Goal: Task Accomplishment & Management: Use online tool/utility

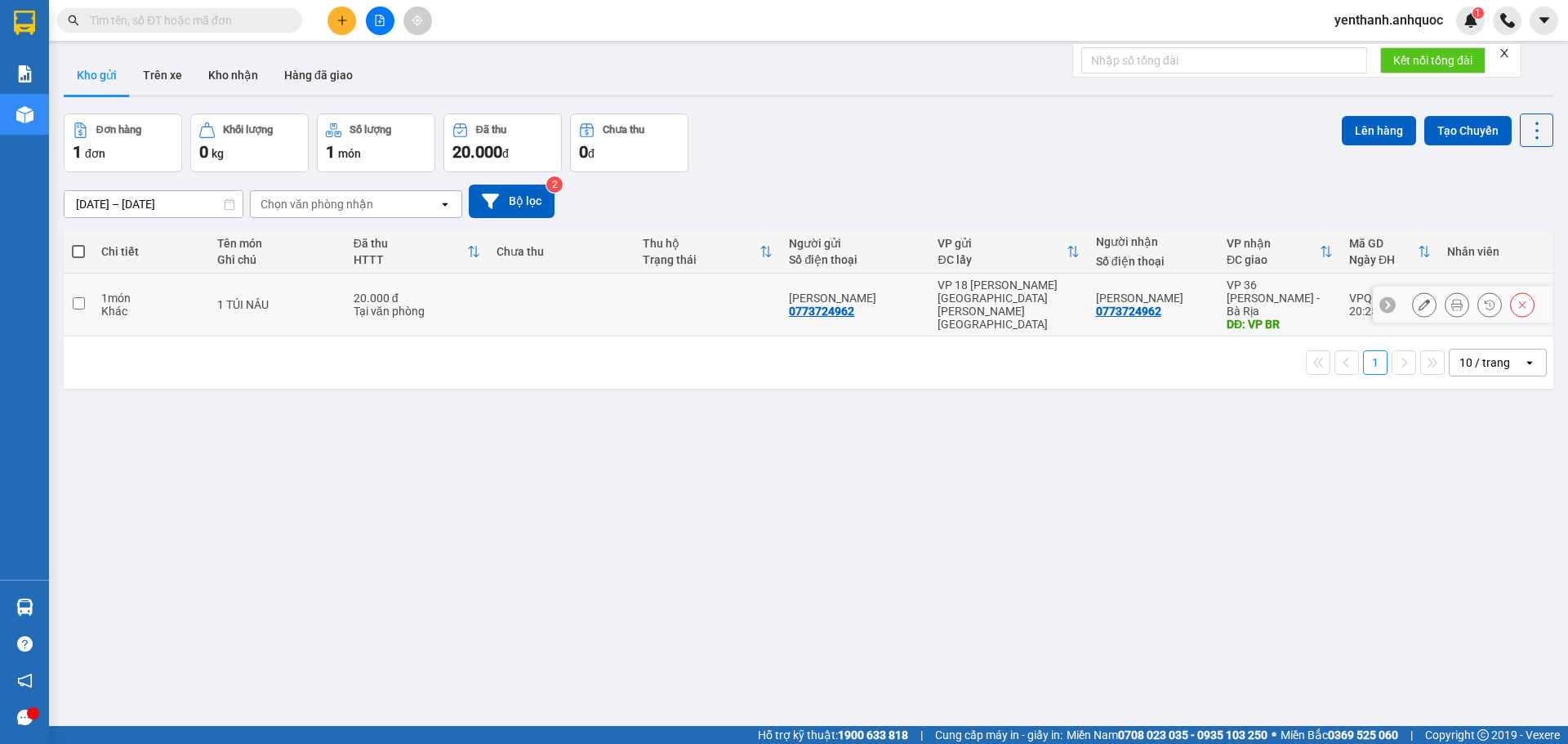
click at [165, 313] on td "1 món Khác" at bounding box center [151, 305] width 115 height 63
checkbox input "true"
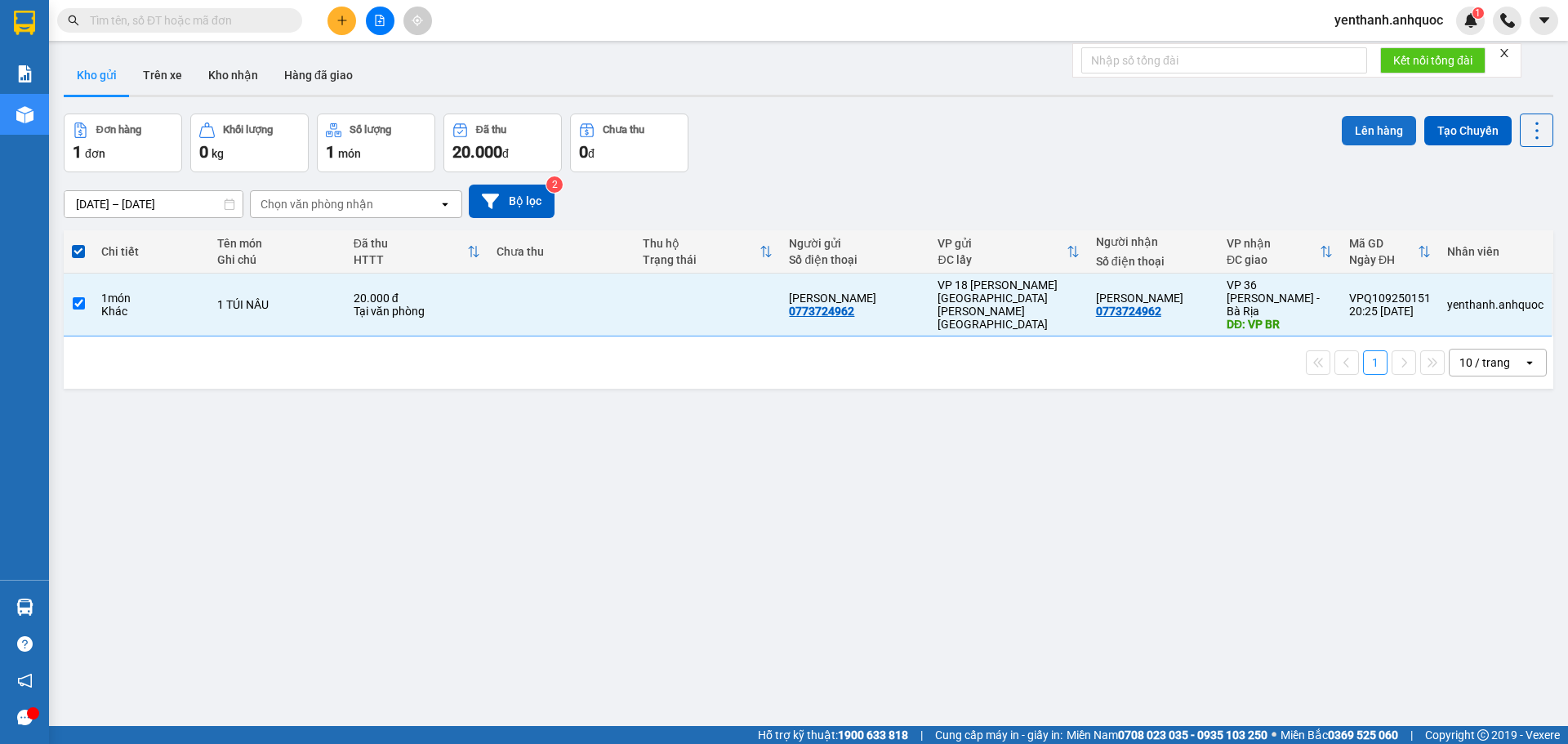
click at [1378, 128] on button "Lên hàng" at bounding box center [1379, 131] width 75 height 30
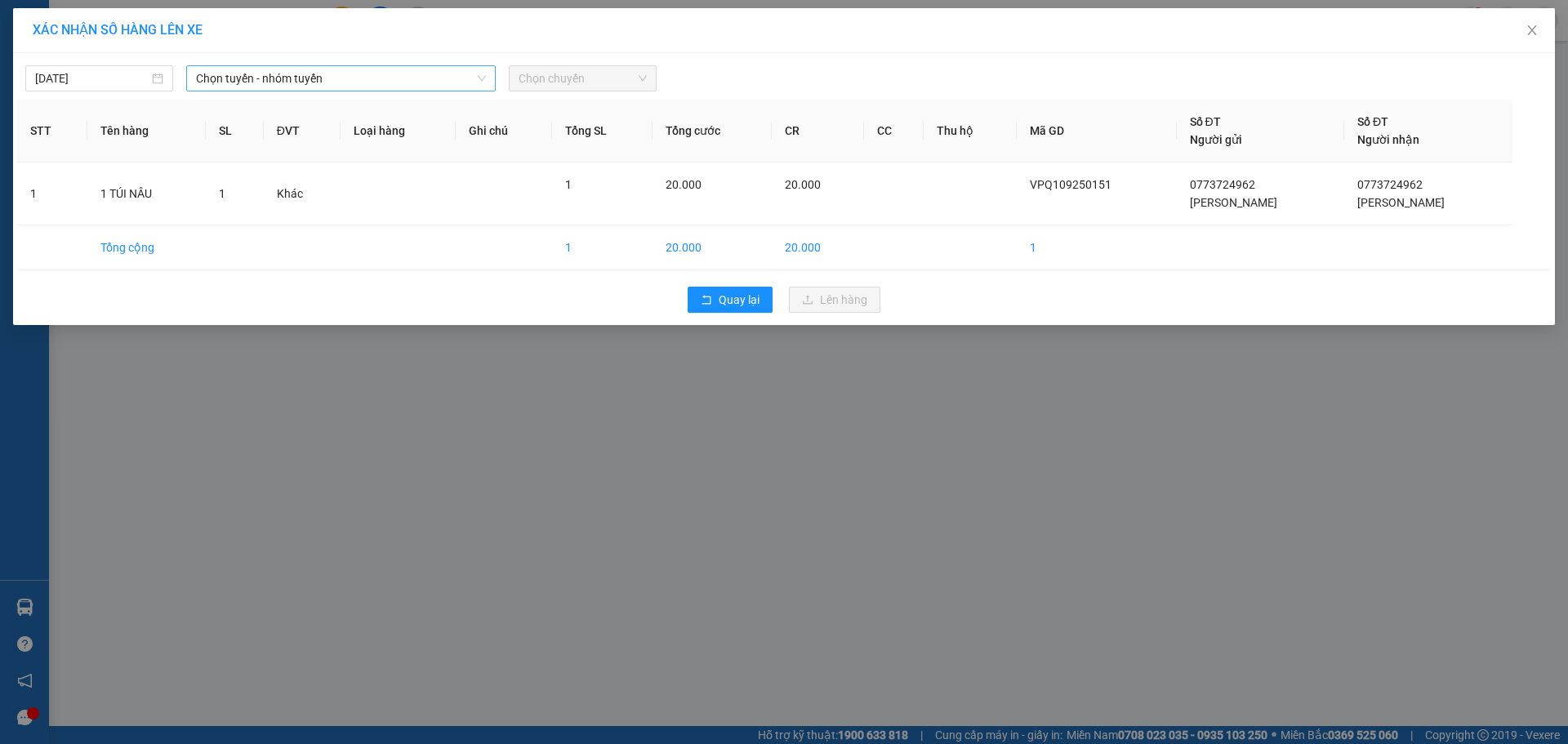
click at [294, 89] on span "Chọn tuyến - nhóm tuyến" at bounding box center [341, 78] width 290 height 25
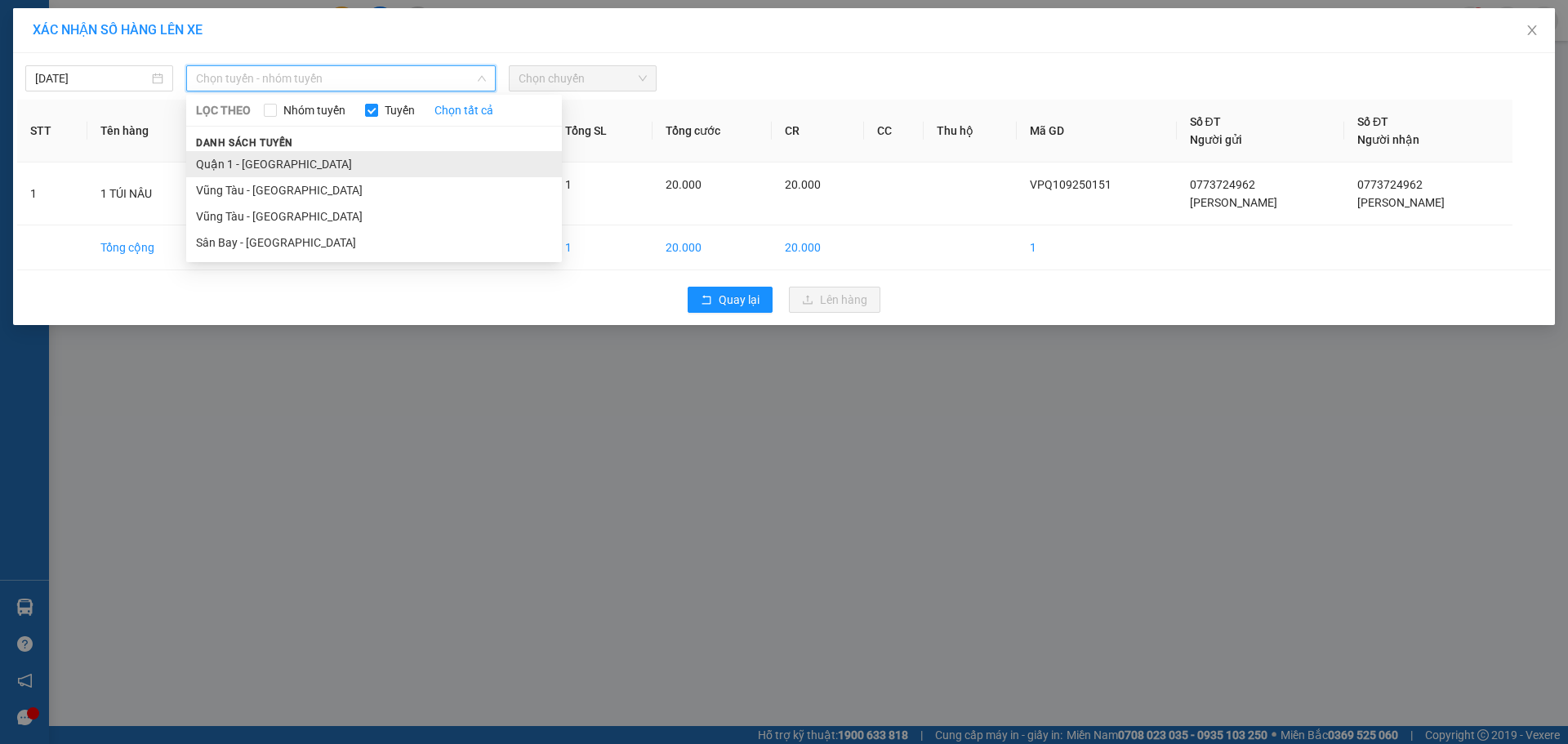
click at [294, 164] on li "Quận 1 - [GEOGRAPHIC_DATA]" at bounding box center [373, 164] width 376 height 26
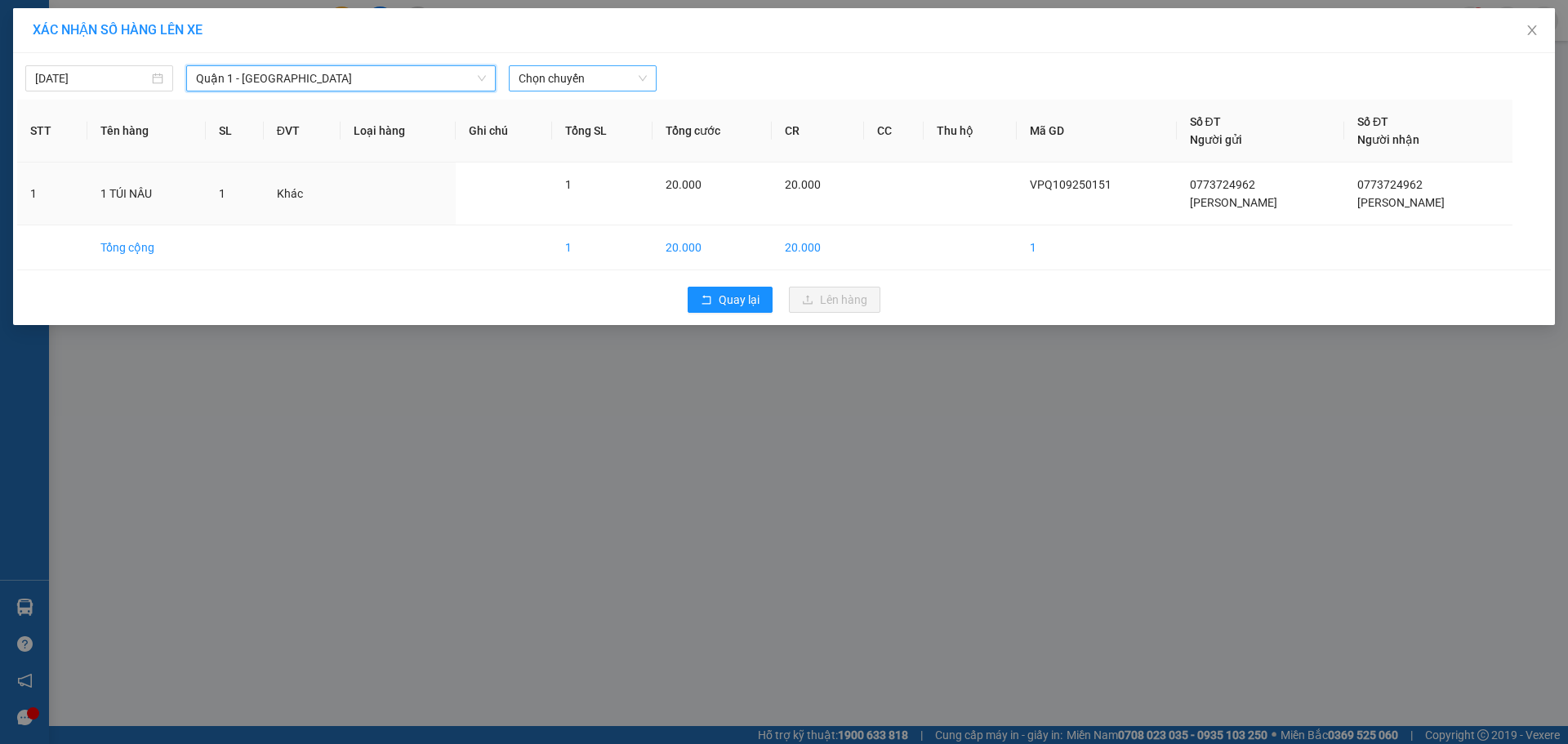
click at [589, 91] on div "Chọn chuyến" at bounding box center [583, 78] width 148 height 26
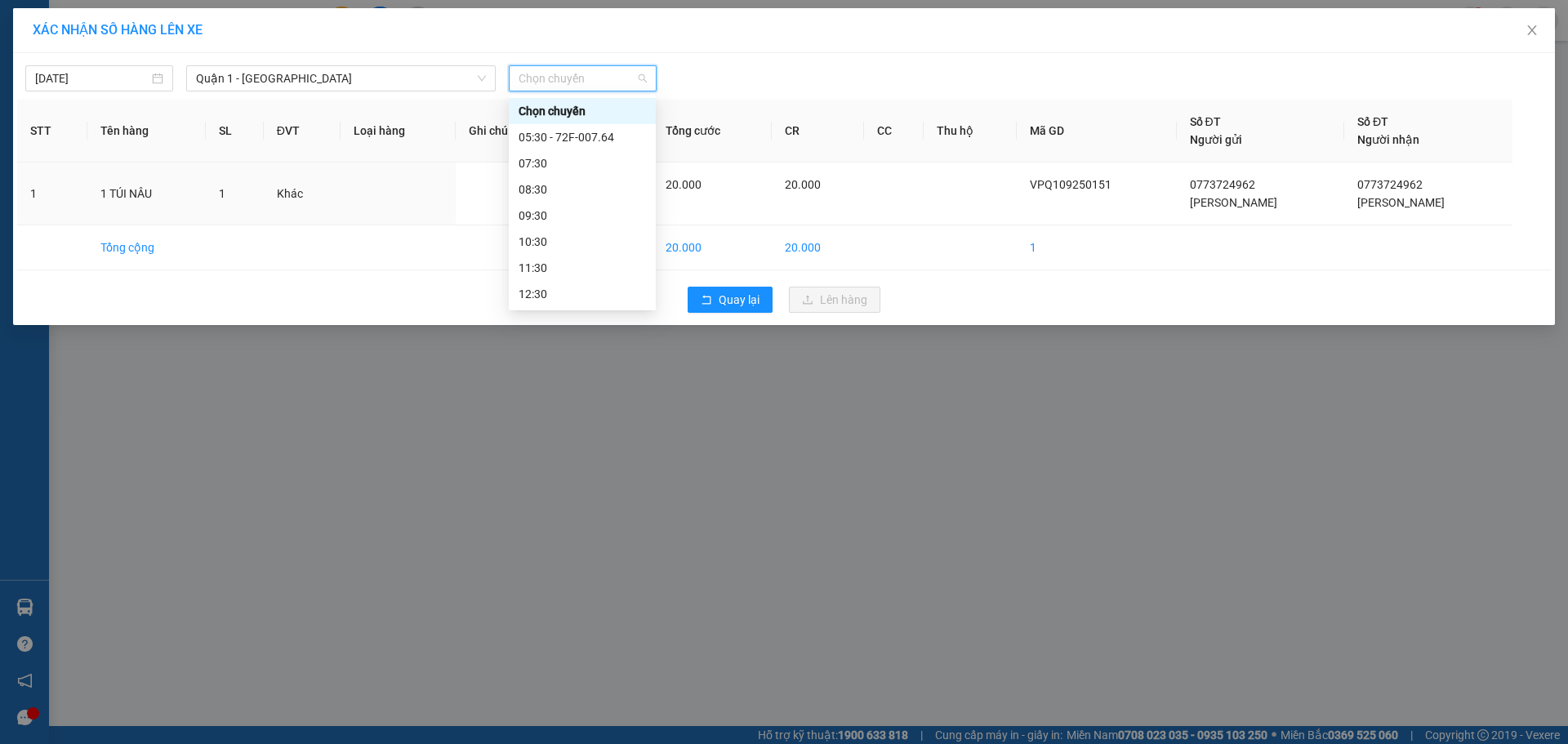
type input "5"
click at [602, 110] on div "05:30 - 72F-007.64" at bounding box center [582, 110] width 127 height 18
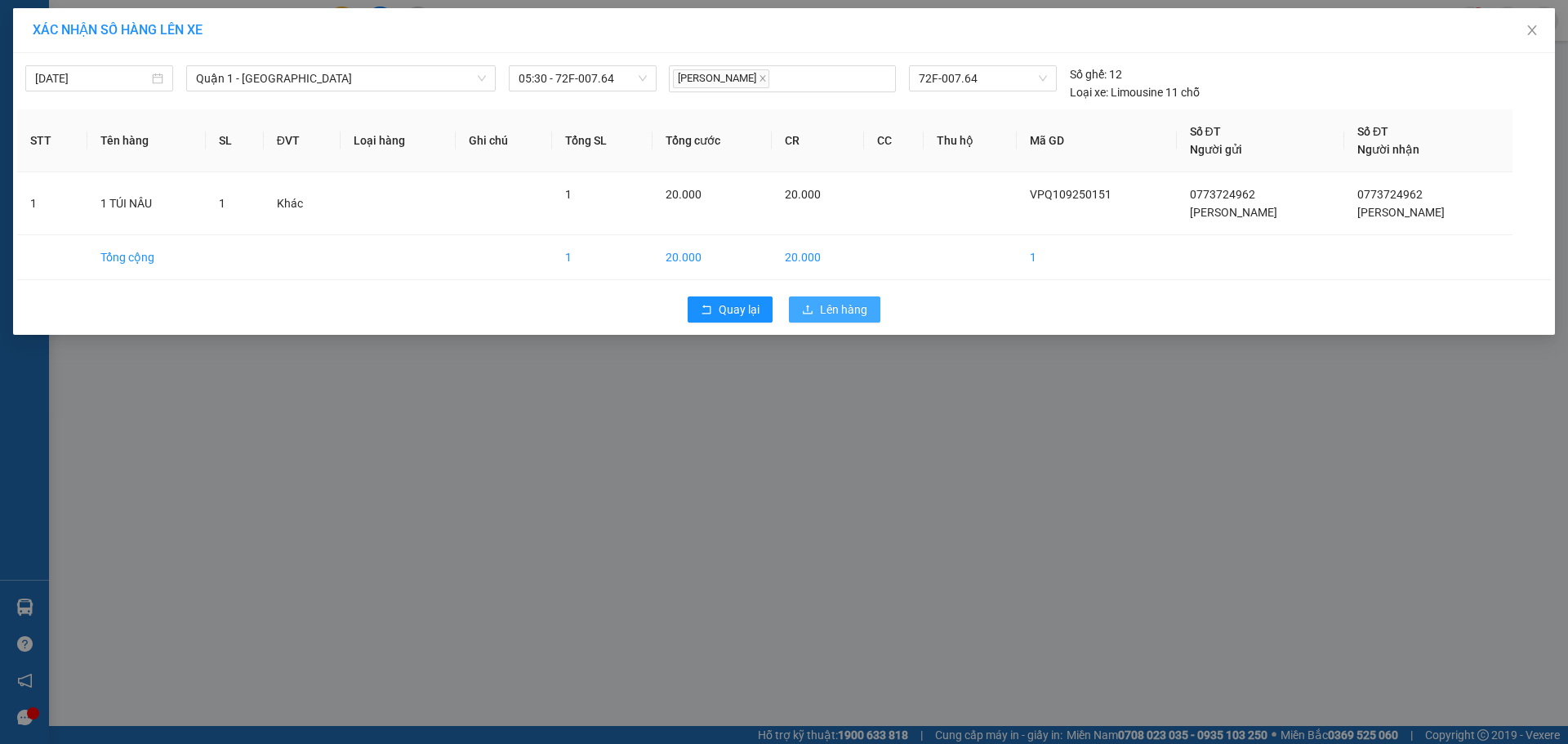
click at [842, 316] on span "Lên hàng" at bounding box center [843, 309] width 48 height 18
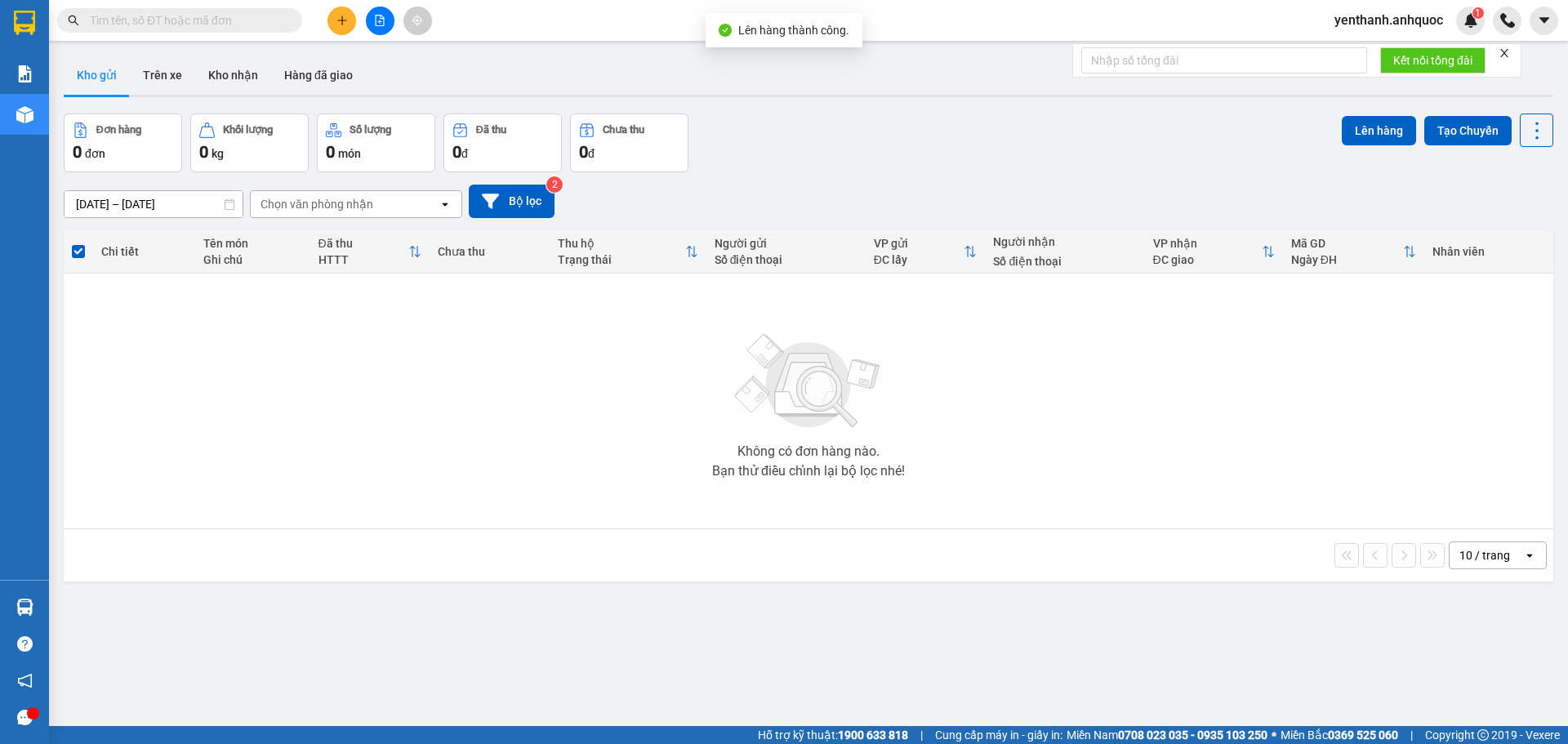
click at [379, 17] on icon "file-add" at bounding box center [379, 20] width 11 height 11
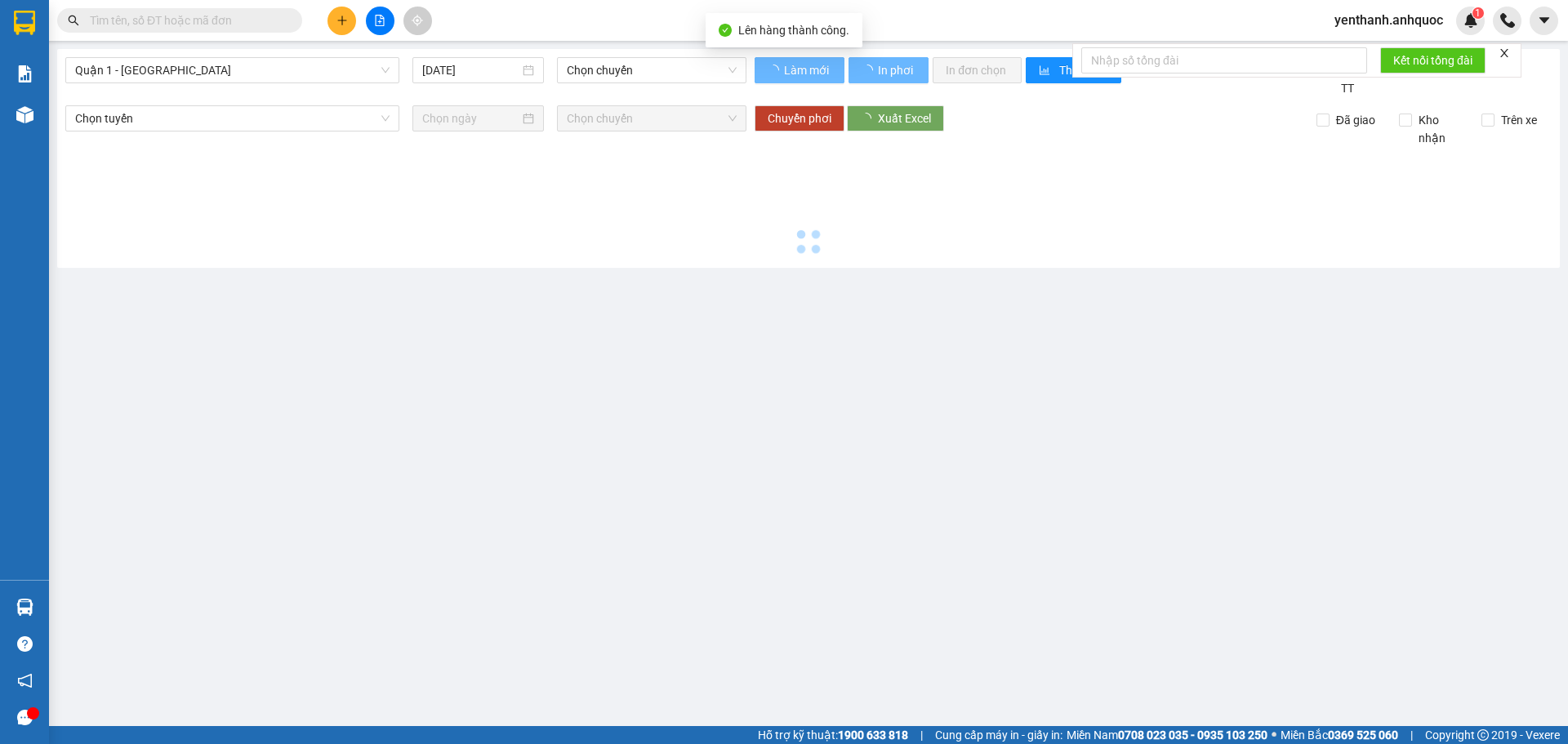
type input "[DATE]"
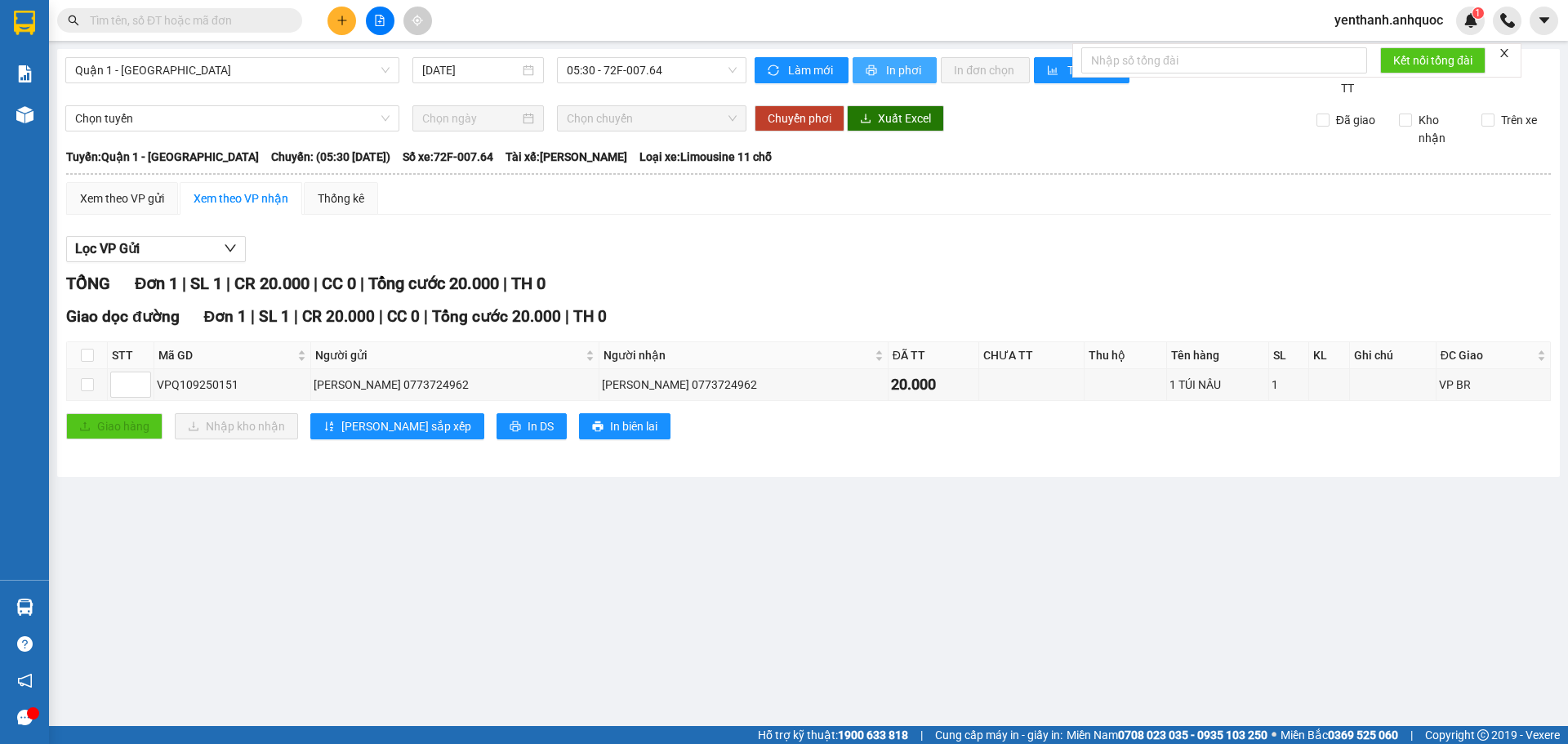
click at [909, 71] on span "In phơi" at bounding box center [904, 70] width 37 height 18
click at [1367, 31] on span "yenthanh.anhquoc" at bounding box center [1388, 20] width 135 height 20
click at [1357, 54] on span "Đăng xuất" at bounding box center [1396, 50] width 100 height 18
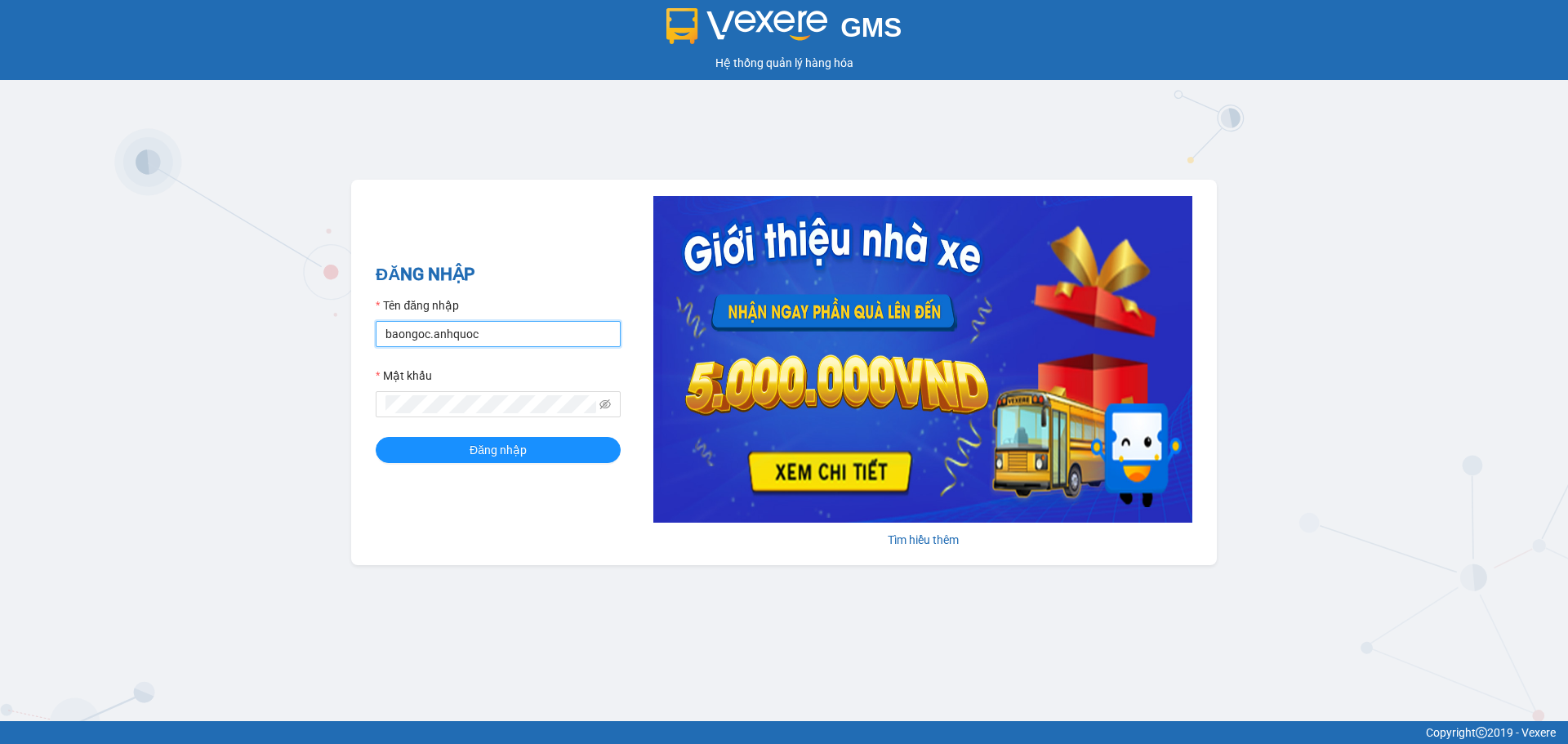
drag, startPoint x: 521, startPoint y: 338, endPoint x: 520, endPoint y: 348, distance: 10.0
click at [521, 338] on input "baongoc.anhquoc" at bounding box center [498, 333] width 245 height 26
type input "phuongthao.anhquoc"
click at [531, 461] on button "Đăng nhập" at bounding box center [498, 450] width 245 height 26
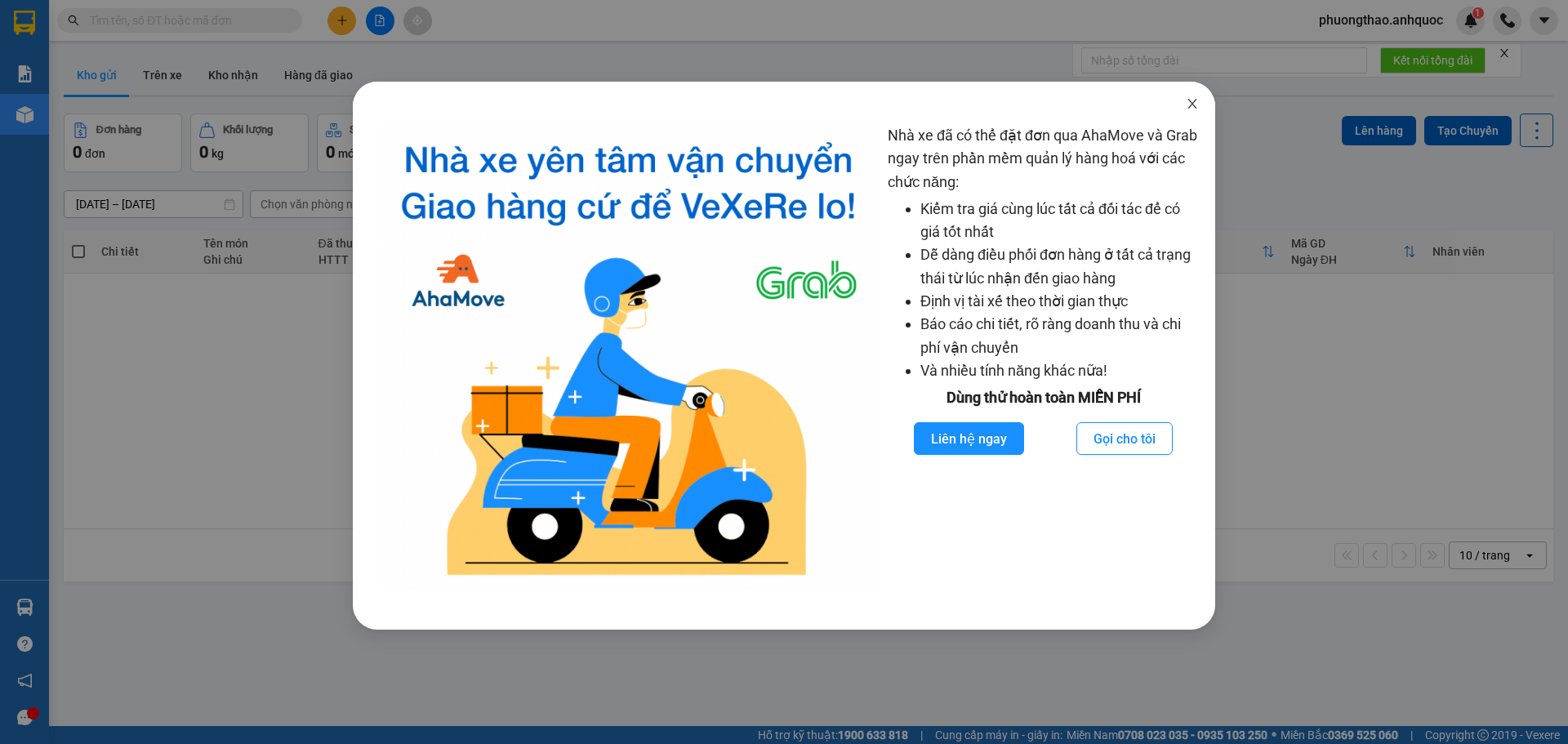
click at [1196, 96] on span "Close" at bounding box center [1192, 104] width 46 height 46
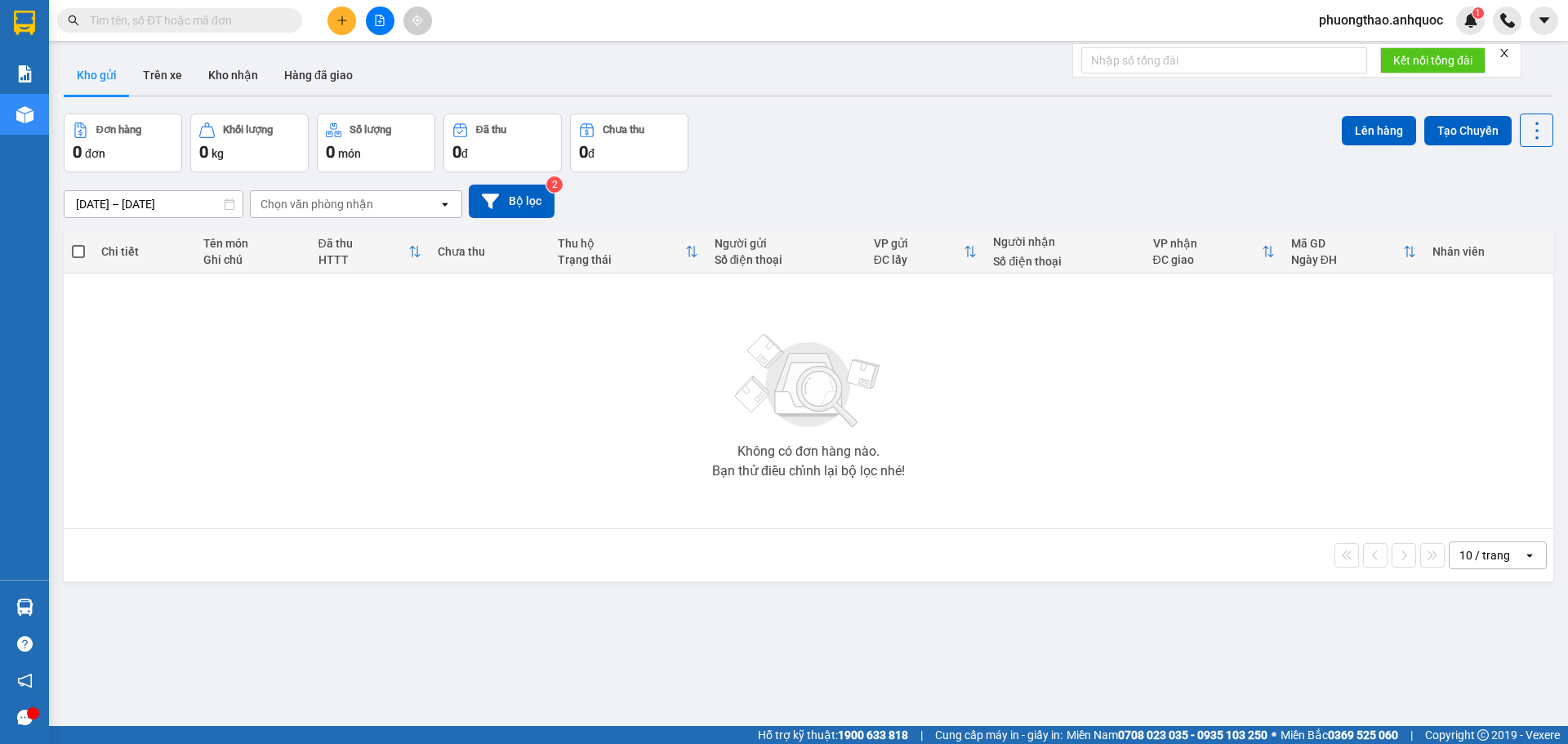
click at [1503, 51] on icon "close" at bounding box center [1504, 53] width 11 height 11
click at [220, 74] on button "Kho nhận" at bounding box center [233, 75] width 76 height 39
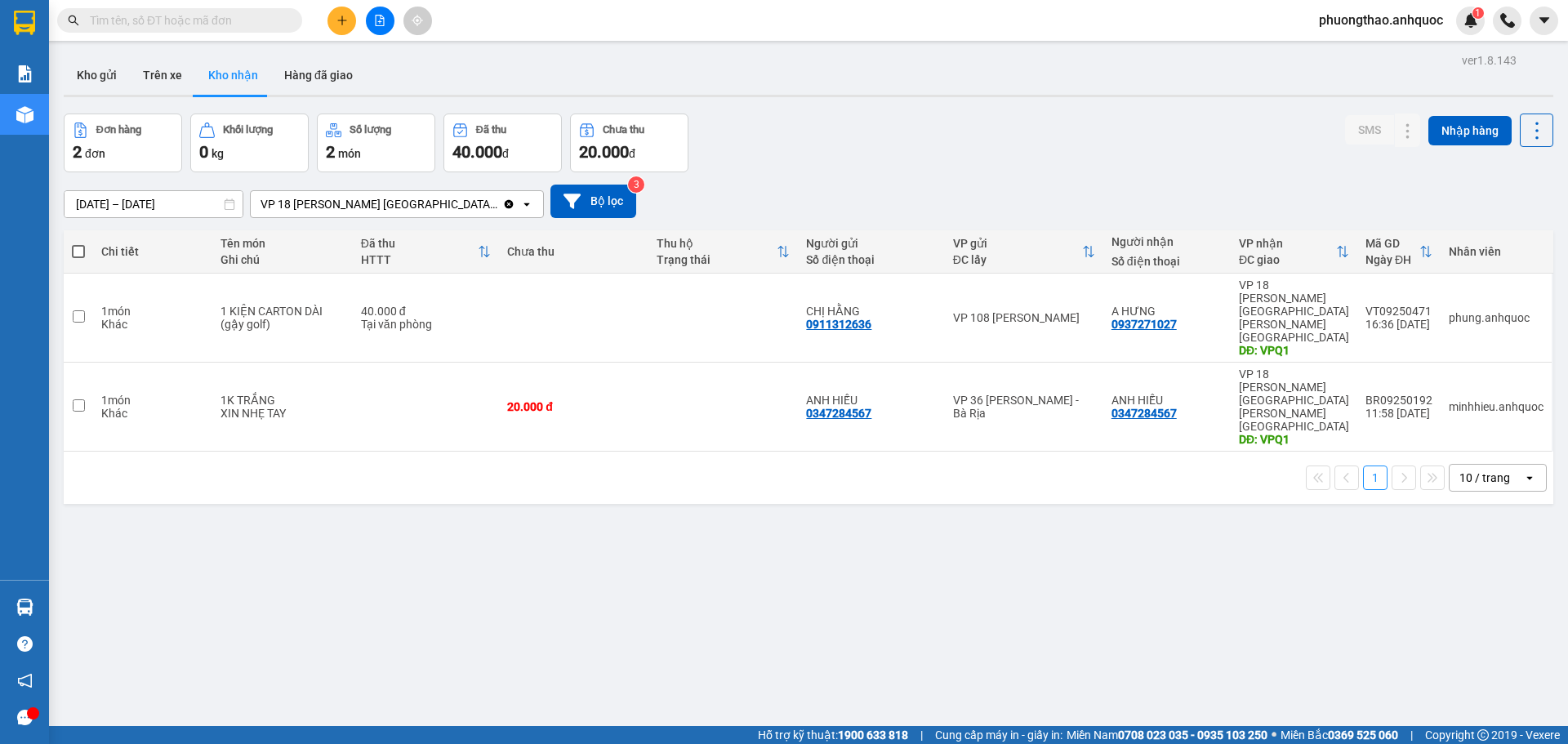
click at [153, 203] on input "[DATE] – [DATE]" at bounding box center [154, 204] width 178 height 26
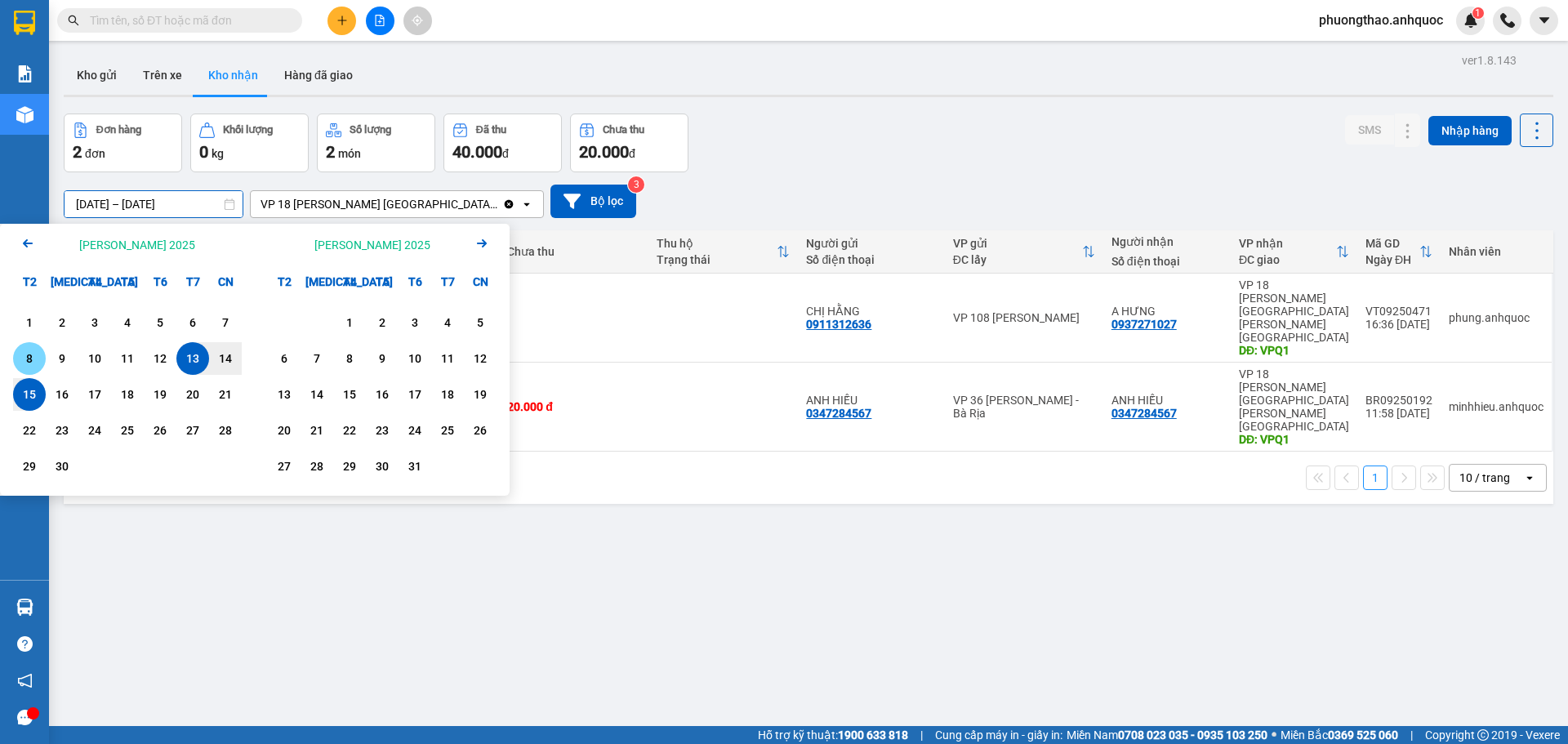
click at [21, 365] on div "8" at bounding box center [29, 358] width 23 height 20
click at [25, 389] on div "15" at bounding box center [29, 394] width 23 height 20
type input "08/09/2025 – 15/09/2025"
